Goal: Use online tool/utility

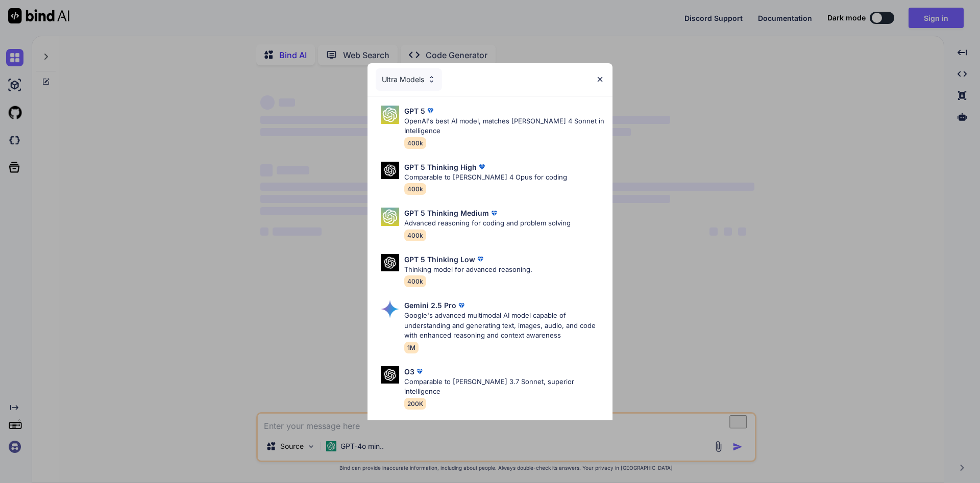
click at [431, 79] on img at bounding box center [431, 79] width 9 height 9
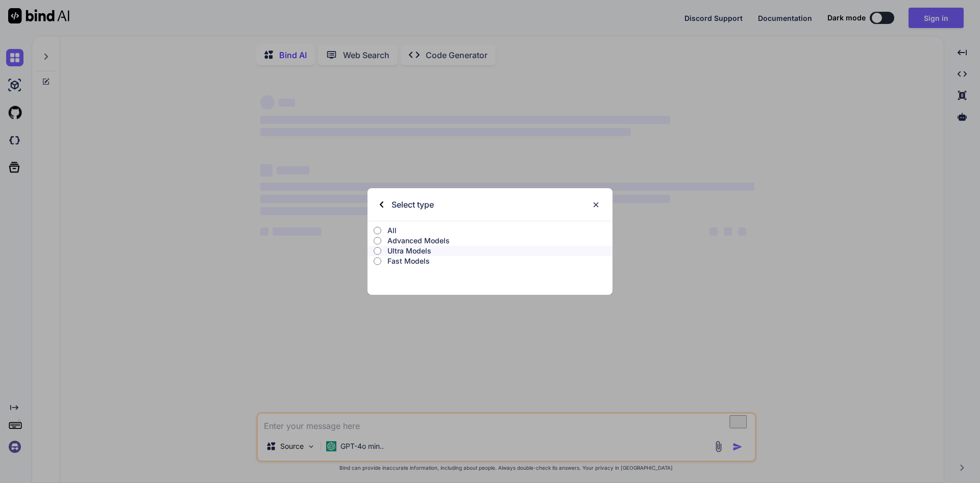
click at [595, 204] on img at bounding box center [595, 205] width 9 height 9
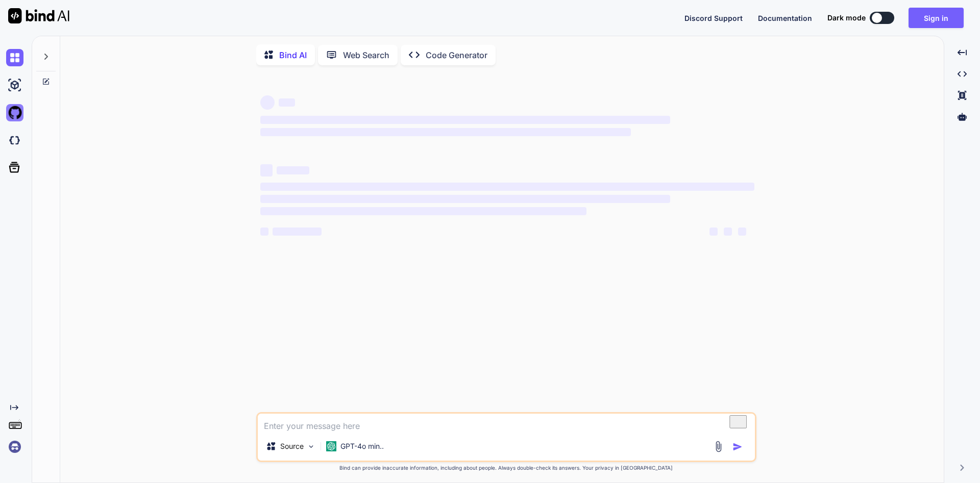
type textarea "x"
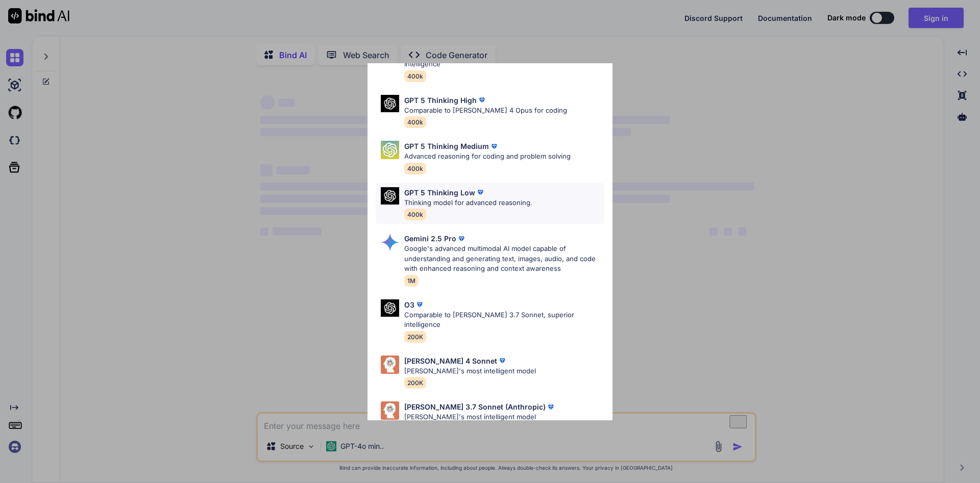
scroll to position [75, 0]
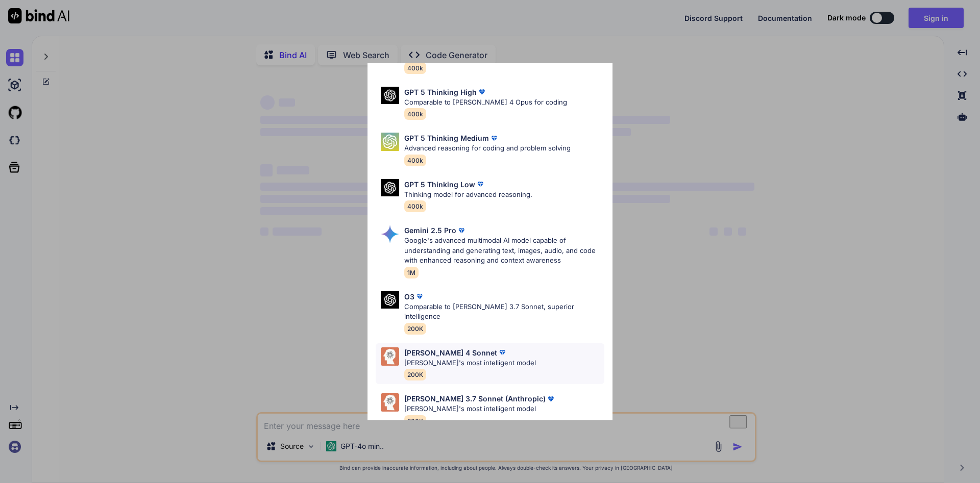
click at [436, 358] on p "[PERSON_NAME]'s most intelligent model" at bounding box center [470, 363] width 132 height 10
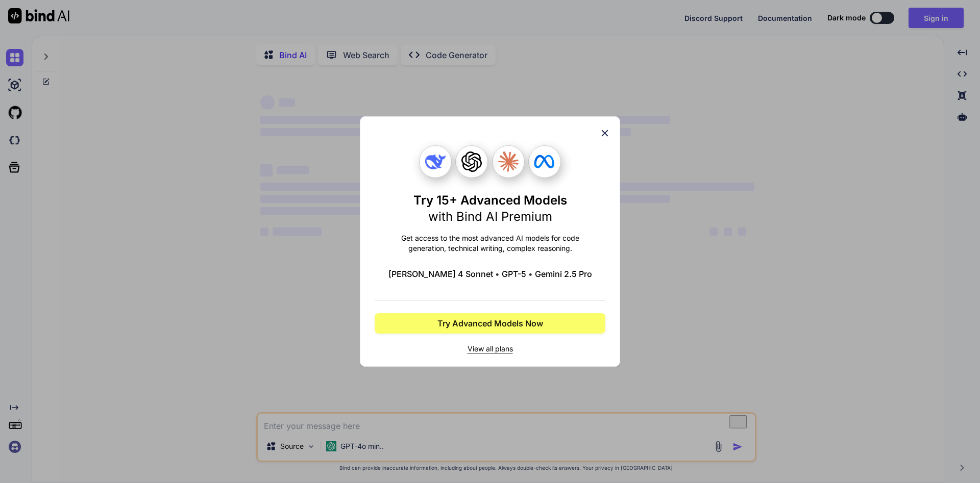
scroll to position [0, 0]
click at [609, 131] on icon at bounding box center [604, 133] width 11 height 11
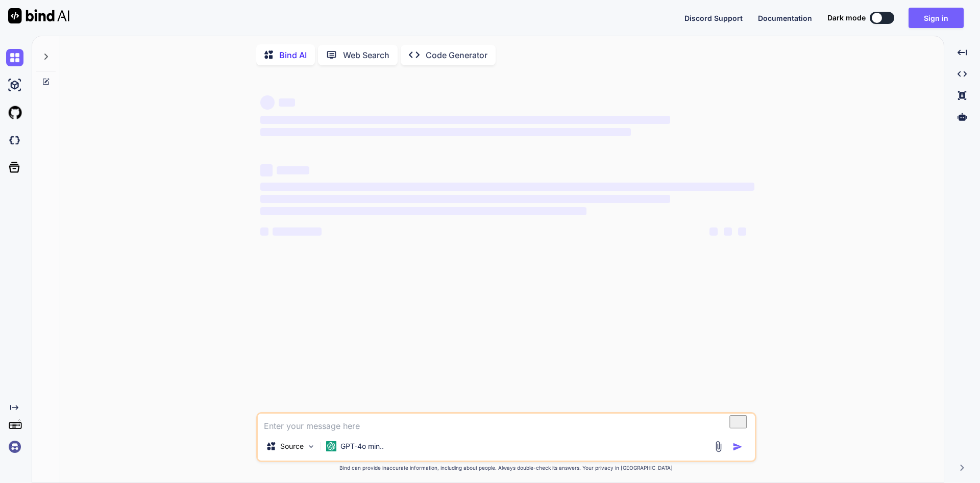
click at [361, 425] on textarea "To enrich screen reader interactions, please activate Accessibility in Grammarl…" at bounding box center [506, 423] width 497 height 18
click at [308, 449] on img at bounding box center [311, 446] width 9 height 9
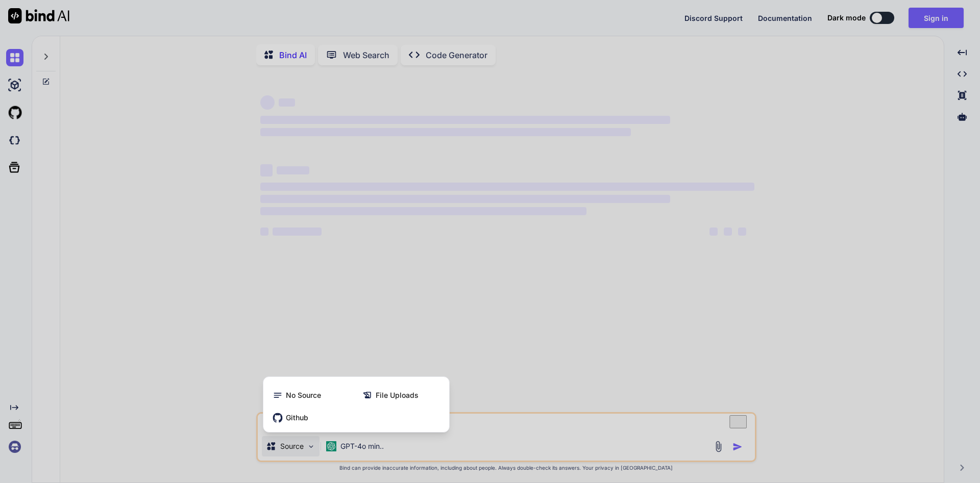
click at [309, 293] on div at bounding box center [490, 241] width 980 height 483
type textarea "x"
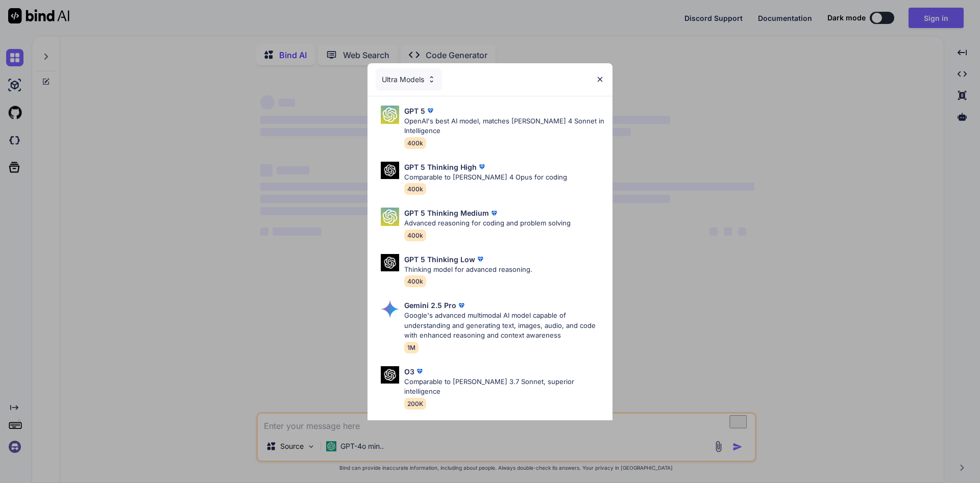
type textarea "x"
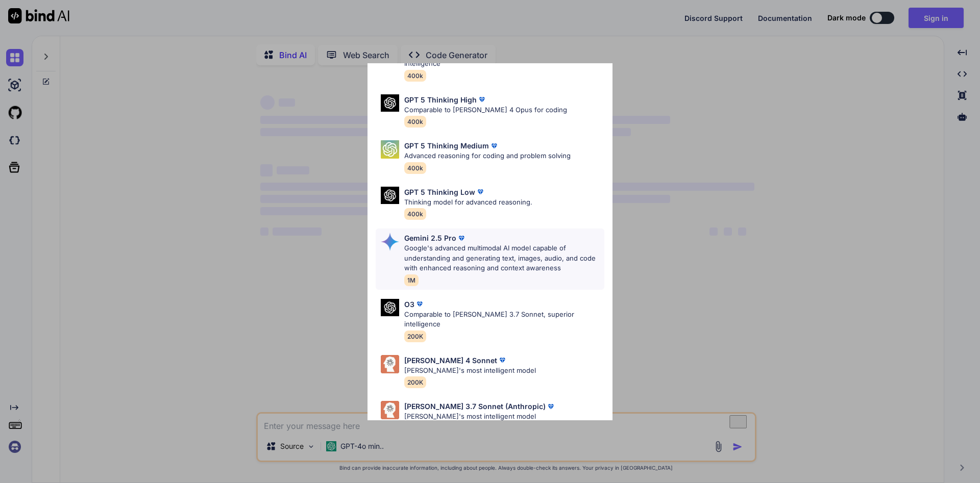
scroll to position [75, 0]
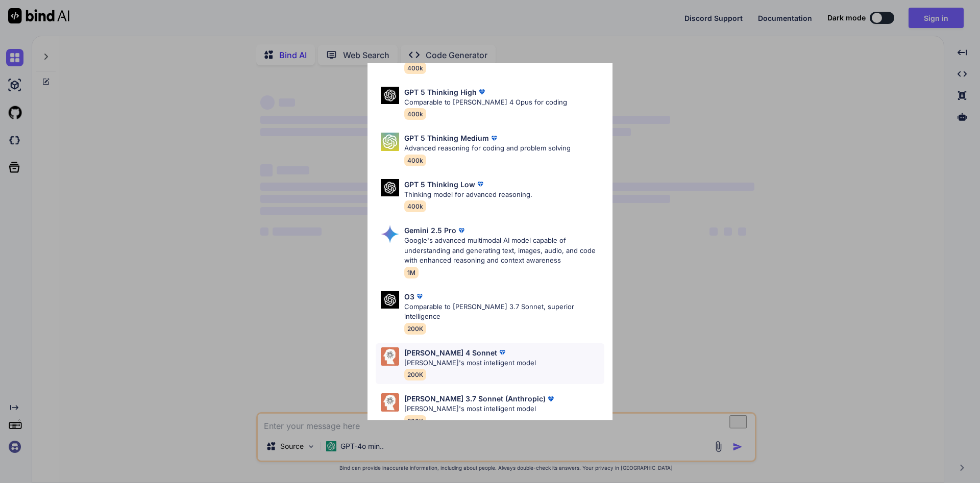
click at [433, 358] on p "[PERSON_NAME]'s most intelligent model" at bounding box center [470, 363] width 132 height 10
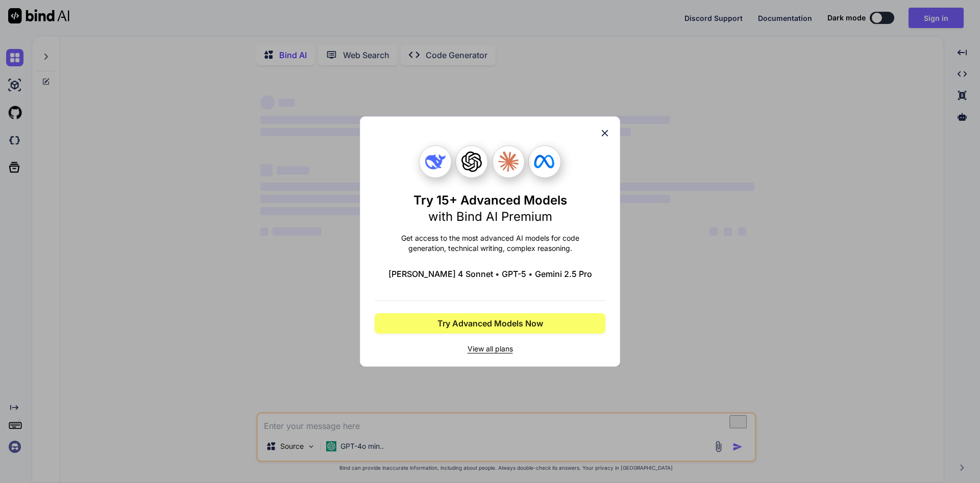
scroll to position [0, 0]
click at [433, 165] on img at bounding box center [435, 162] width 20 height 20
click at [433, 164] on img at bounding box center [435, 162] width 20 height 20
click at [432, 164] on img at bounding box center [435, 162] width 20 height 20
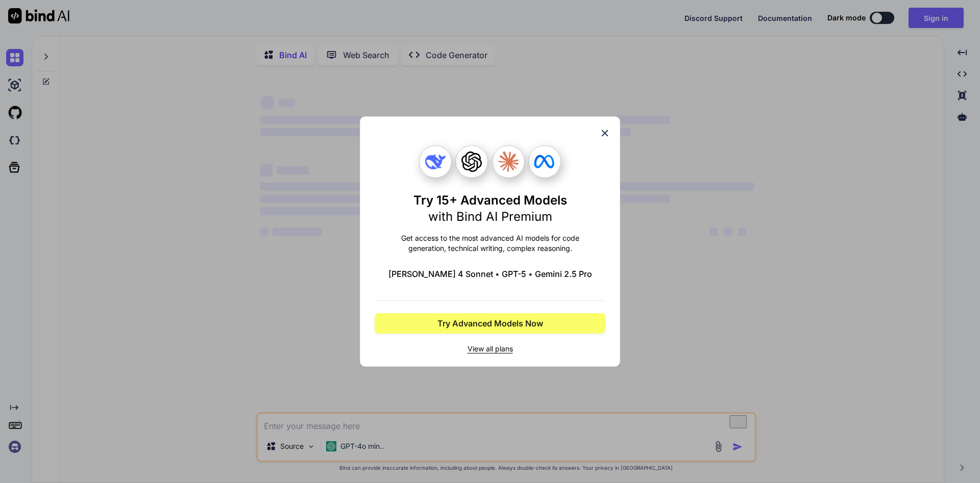
click at [494, 345] on span "View all plans" at bounding box center [490, 349] width 231 height 10
